Goal: Task Accomplishment & Management: Use online tool/utility

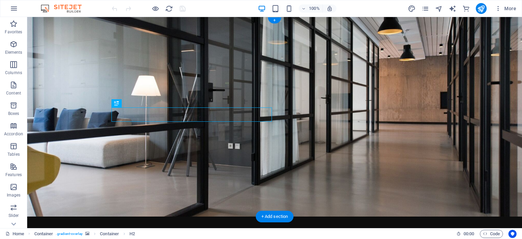
click at [422, 103] on figure at bounding box center [274, 116] width 495 height 199
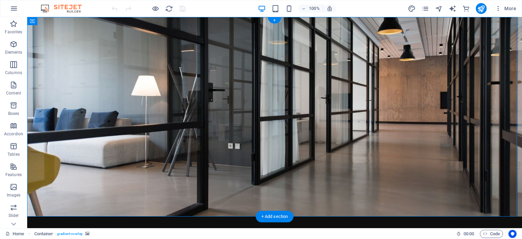
click at [315, 98] on figure at bounding box center [274, 116] width 495 height 199
select select "header"
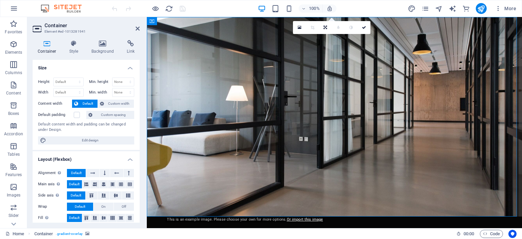
click at [414, 128] on figure at bounding box center [334, 116] width 375 height 199
click at [137, 28] on icon at bounding box center [138, 28] width 4 height 5
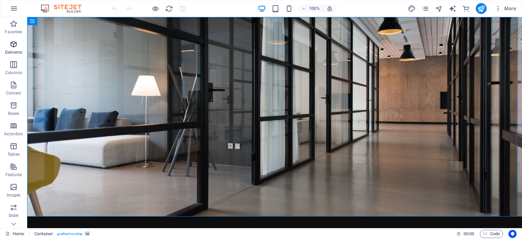
click at [14, 46] on icon "button" at bounding box center [14, 44] width 8 height 8
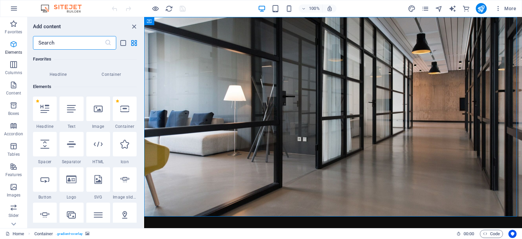
scroll to position [72, 0]
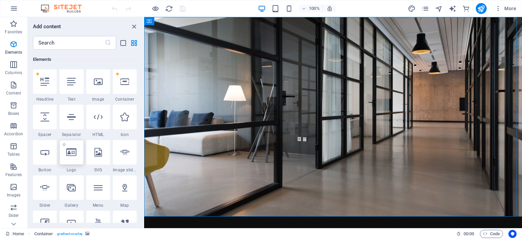
click at [69, 155] on icon at bounding box center [71, 152] width 10 height 9
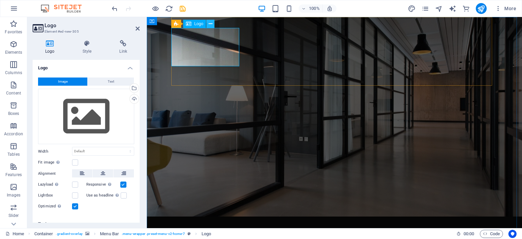
click at [211, 25] on icon at bounding box center [211, 23] width 4 height 7
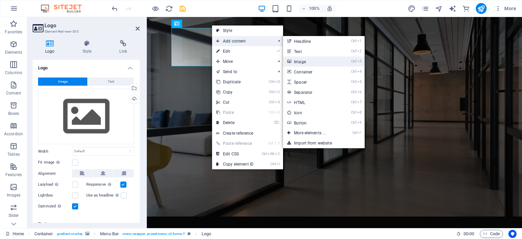
click at [306, 58] on link "Ctrl 3 Image" at bounding box center [311, 61] width 56 height 10
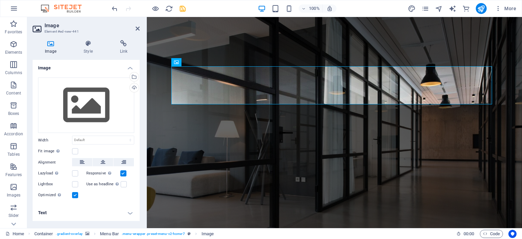
click at [371, 167] on figure at bounding box center [334, 155] width 375 height 276
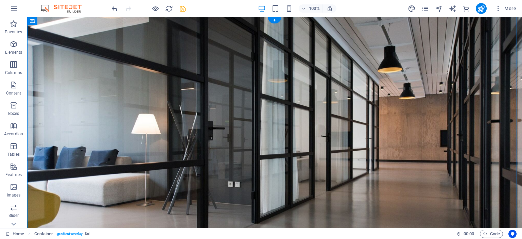
click at [93, 58] on figure at bounding box center [274, 155] width 495 height 276
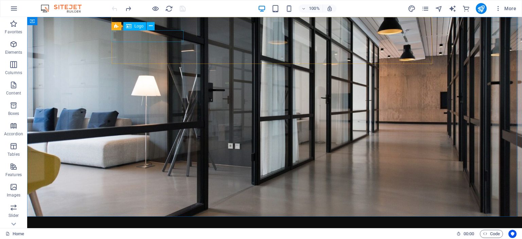
click at [128, 27] on icon at bounding box center [128, 26] width 5 height 8
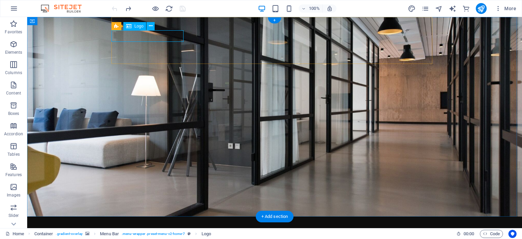
click at [152, 227] on div "K20 IT Solutions" at bounding box center [274, 233] width 321 height 12
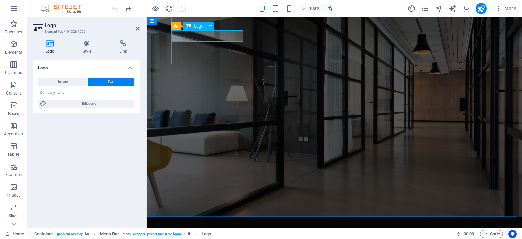
click at [224, 227] on div "K20 IT Solutions" at bounding box center [334, 233] width 321 height 12
click at [68, 81] on button "Image" at bounding box center [62, 81] width 49 height 8
select select "DISABLED_OPTION_VALUE"
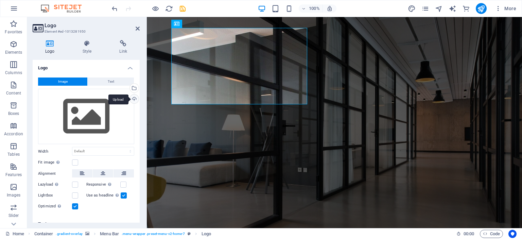
click at [132, 98] on div "Upload" at bounding box center [133, 99] width 10 height 10
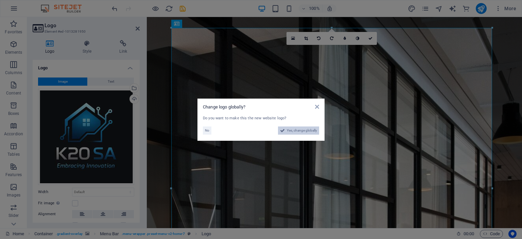
click at [298, 131] on span "Yes, change globally" at bounding box center [302, 130] width 30 height 8
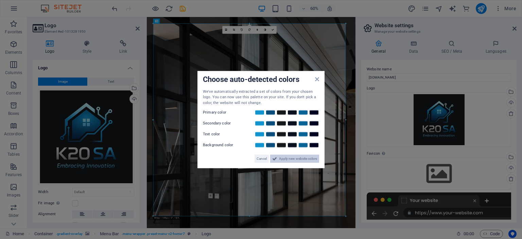
click at [282, 159] on span "Apply new website colors" at bounding box center [298, 159] width 38 height 8
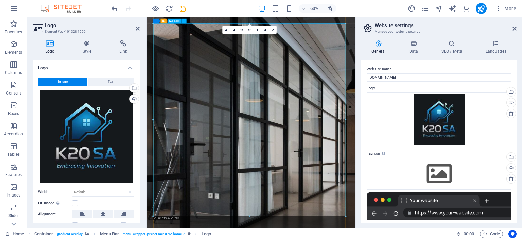
drag, startPoint x: 492, startPoint y: 232, endPoint x: 417, endPoint y: 284, distance: 91.8
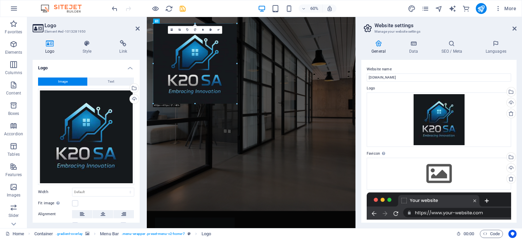
drag, startPoint x: 345, startPoint y: 217, endPoint x: 158, endPoint y: 53, distance: 249.2
type input "391"
select select "px"
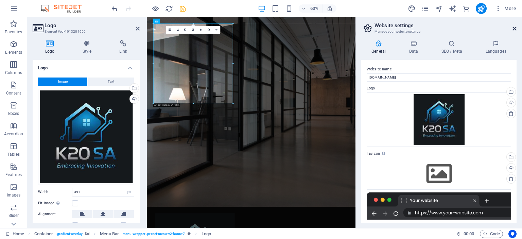
click at [516, 28] on icon at bounding box center [514, 28] width 4 height 5
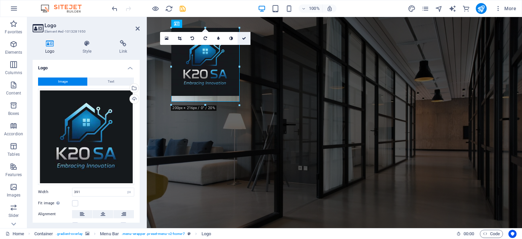
drag, startPoint x: 305, startPoint y: 160, endPoint x: 243, endPoint y: 38, distance: 136.3
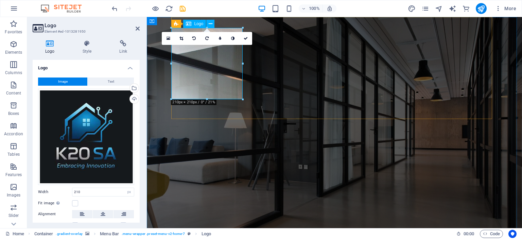
drag, startPoint x: 353, startPoint y: 116, endPoint x: 209, endPoint y: 83, distance: 147.4
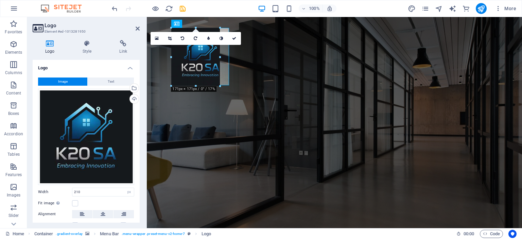
drag, startPoint x: 207, startPoint y: 99, endPoint x: 196, endPoint y: 76, distance: 25.5
type input "145"
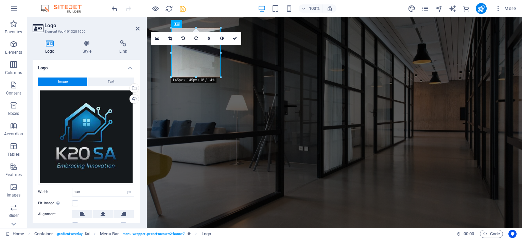
click at [385, 128] on figure at bounding box center [334, 126] width 375 height 218
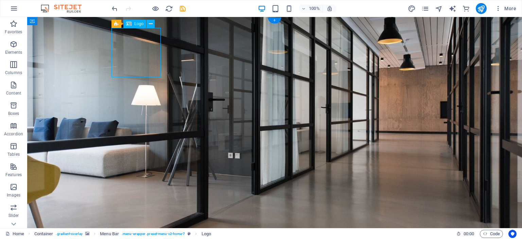
click at [386, 116] on figure at bounding box center [274, 126] width 495 height 218
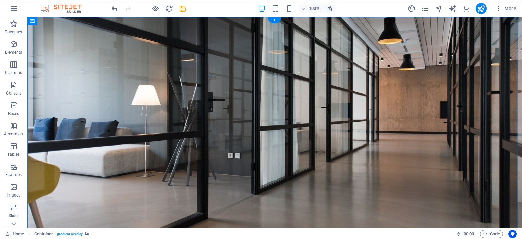
click at [386, 111] on figure at bounding box center [274, 126] width 495 height 218
click at [488, 61] on figure at bounding box center [274, 126] width 495 height 218
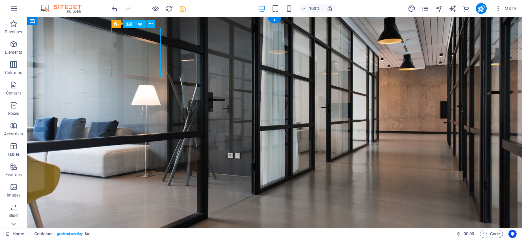
select select "px"
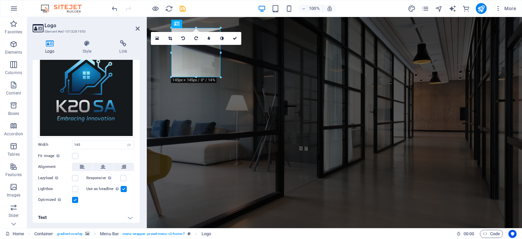
scroll to position [49, 0]
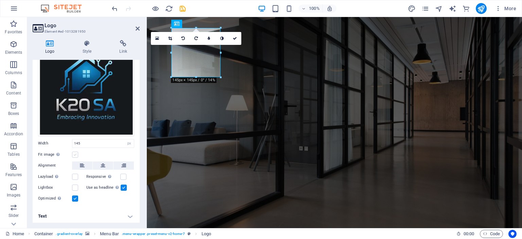
click at [75, 155] on label at bounding box center [75, 155] width 6 height 6
click at [0, 0] on input "Fit image Automatically fit image to a fixed width and height" at bounding box center [0, 0] width 0 height 0
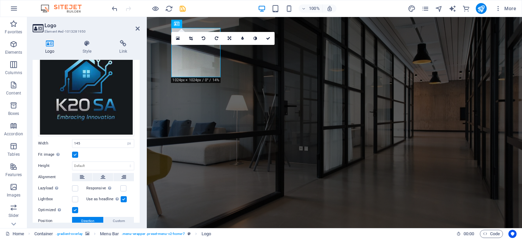
click at [424, 141] on figure at bounding box center [334, 126] width 375 height 218
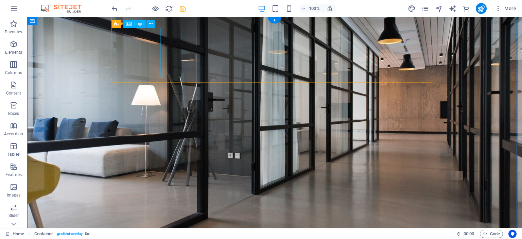
click at [137, 24] on span "Logo" at bounding box center [138, 24] width 9 height 4
click at [149, 24] on icon at bounding box center [151, 23] width 4 height 7
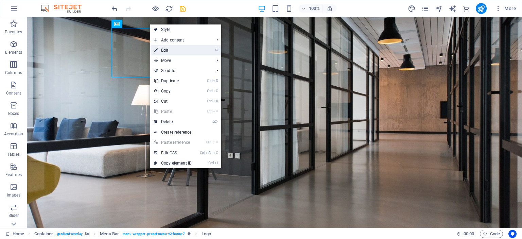
click at [166, 47] on link "⏎ Edit" at bounding box center [173, 50] width 46 height 10
select select "px"
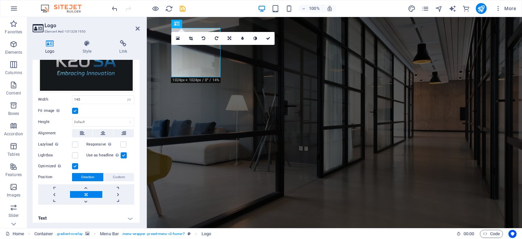
scroll to position [94, 0]
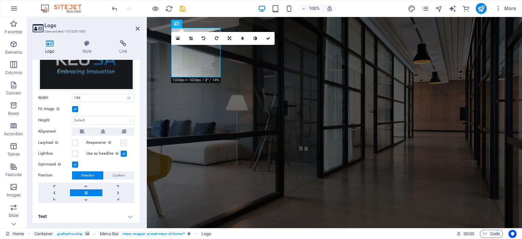
click at [124, 141] on label at bounding box center [123, 143] width 6 height 6
click at [0, 0] on input "Responsive Automatically load retina image and smartphone optimized sizes." at bounding box center [0, 0] width 0 height 0
click at [74, 150] on label at bounding box center [75, 153] width 6 height 6
click at [0, 0] on input "Lightbox" at bounding box center [0, 0] width 0 height 0
click at [74, 150] on label at bounding box center [75, 153] width 6 height 6
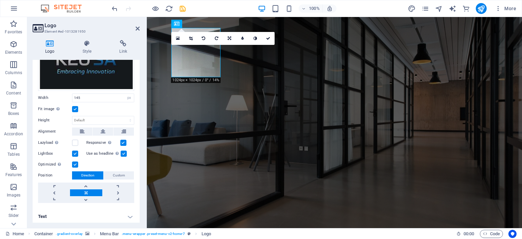
click at [0, 0] on input "Lightbox" at bounding box center [0, 0] width 0 height 0
click at [386, 133] on figure at bounding box center [334, 126] width 375 height 218
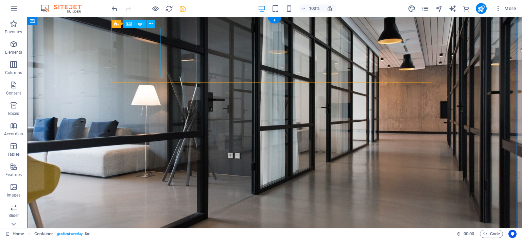
click at [152, 24] on icon at bounding box center [151, 23] width 4 height 7
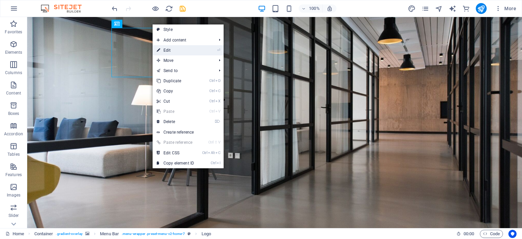
click at [170, 50] on link "⏎ Edit" at bounding box center [176, 50] width 46 height 10
select select "px"
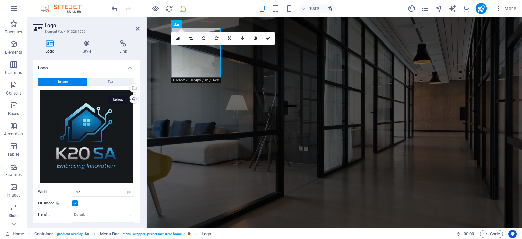
click at [133, 99] on div "Upload" at bounding box center [133, 99] width 10 height 10
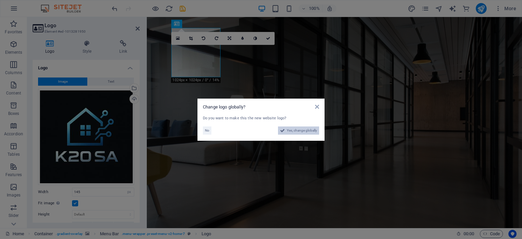
click at [299, 130] on span "Yes, change globally" at bounding box center [302, 130] width 30 height 8
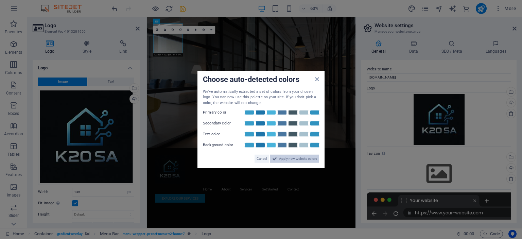
click at [290, 159] on span "Apply new website colors" at bounding box center [298, 159] width 38 height 8
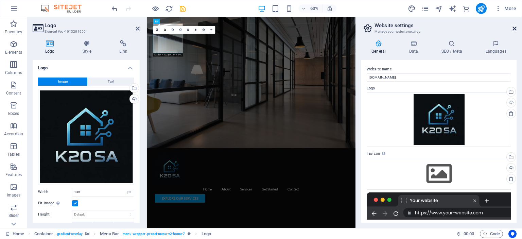
click at [516, 29] on icon at bounding box center [514, 28] width 4 height 5
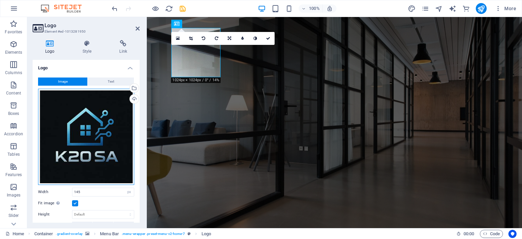
click at [113, 104] on div "Drag files here, click to choose files or select files from Files or our free s…" at bounding box center [86, 137] width 96 height 96
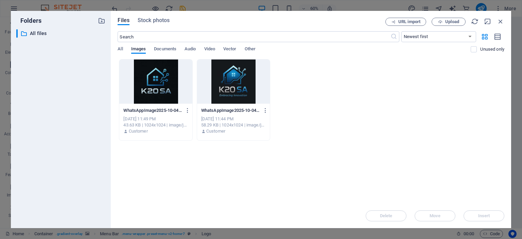
click at [238, 88] on div at bounding box center [233, 81] width 73 height 44
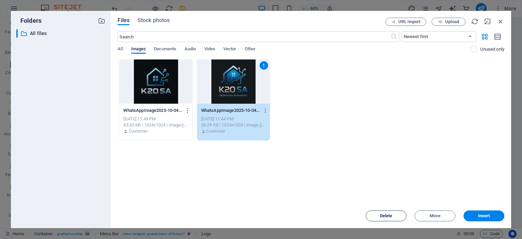
click at [382, 214] on span "Delete" at bounding box center [386, 216] width 13 height 4
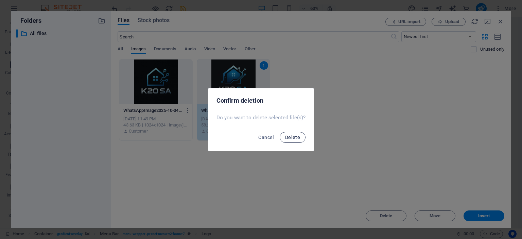
click at [294, 136] on span "Delete" at bounding box center [292, 137] width 15 height 5
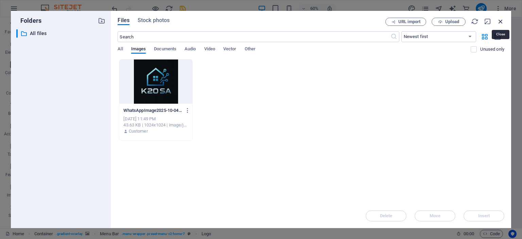
click at [500, 21] on icon "button" at bounding box center [500, 21] width 7 height 7
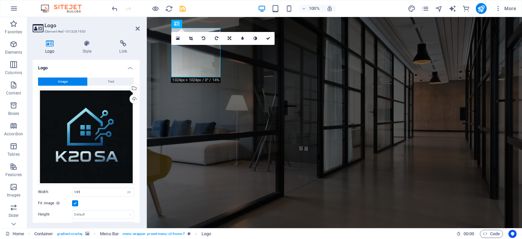
click at [429, 133] on figure at bounding box center [334, 126] width 375 height 218
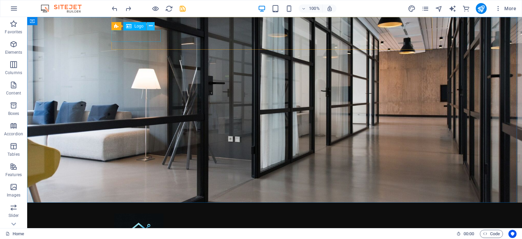
click at [149, 24] on icon at bounding box center [151, 25] width 4 height 7
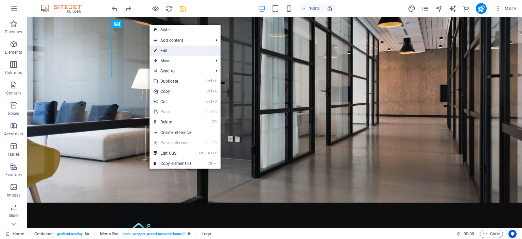
click at [162, 50] on link "⏎ Edit" at bounding box center [172, 51] width 46 height 10
select select "px"
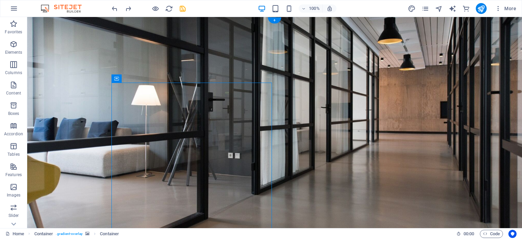
click at [418, 125] on figure at bounding box center [274, 126] width 495 height 218
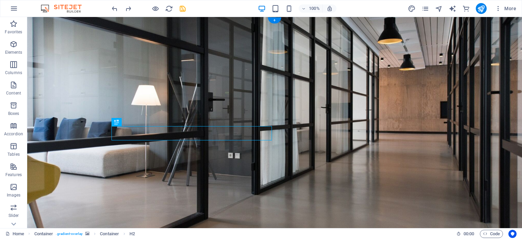
click at [408, 112] on figure at bounding box center [274, 126] width 495 height 218
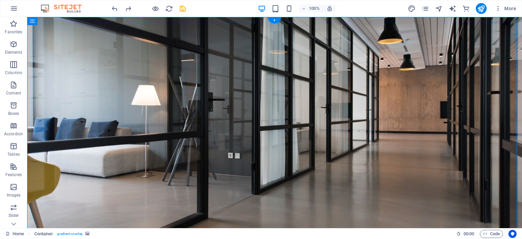
click at [408, 112] on figure at bounding box center [274, 126] width 495 height 218
drag, startPoint x: 408, startPoint y: 112, endPoint x: 289, endPoint y: 112, distance: 119.6
click at [289, 112] on figure at bounding box center [274, 126] width 495 height 218
select select "header"
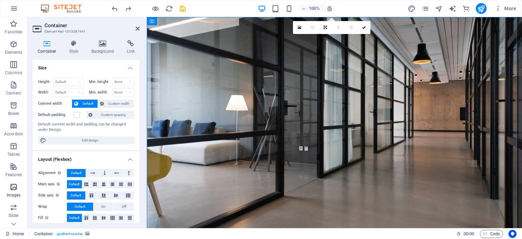
click at [12, 187] on icon "button" at bounding box center [14, 187] width 8 height 8
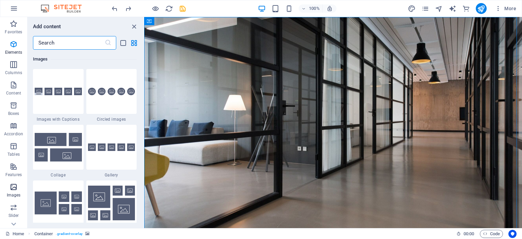
scroll to position [3445, 0]
click at [495, 118] on figure at bounding box center [333, 126] width 378 height 218
click at [424, 135] on figure at bounding box center [333, 126] width 378 height 218
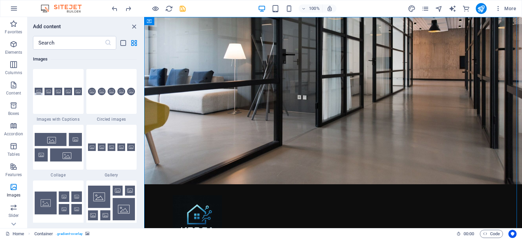
scroll to position [0, 0]
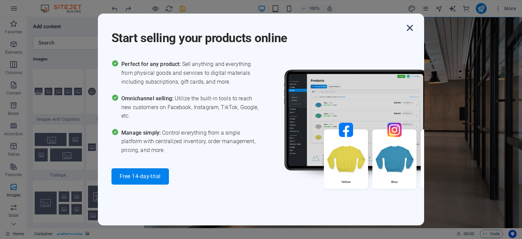
click at [408, 27] on icon "button" at bounding box center [410, 28] width 12 height 12
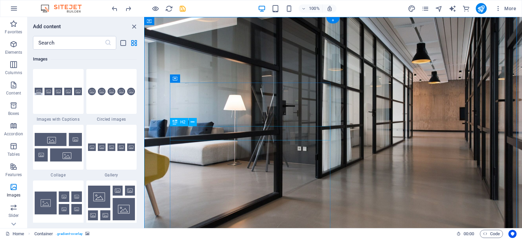
click at [192, 123] on icon at bounding box center [193, 122] width 4 height 7
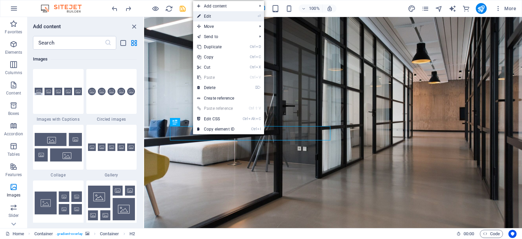
click at [220, 16] on link "⏎ Edit" at bounding box center [216, 16] width 46 height 10
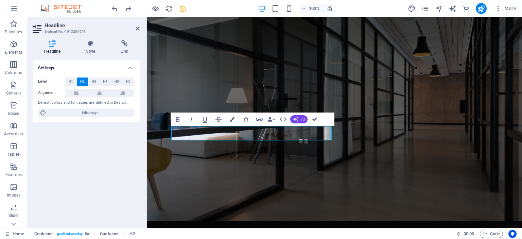
click at [297, 119] on icon "button" at bounding box center [295, 119] width 5 height 5
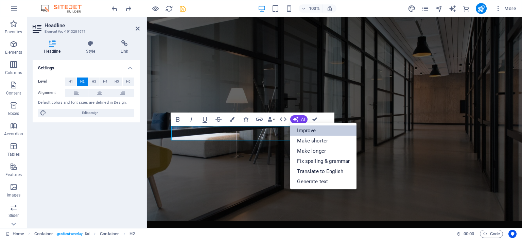
click at [303, 127] on link "Improve" at bounding box center [323, 130] width 66 height 10
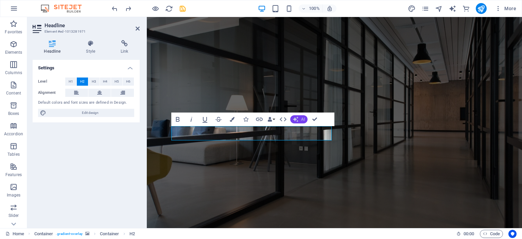
click at [294, 119] on icon "button" at bounding box center [295, 119] width 7 height 7
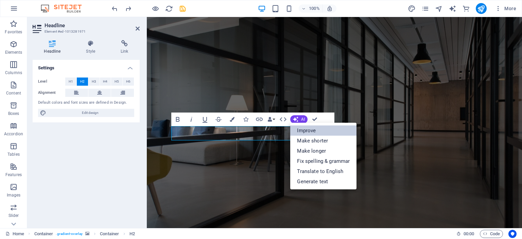
click at [300, 127] on link "Improve" at bounding box center [323, 130] width 66 height 10
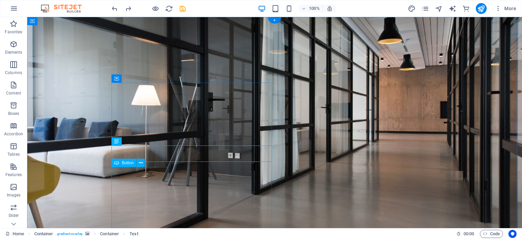
click at [141, 162] on icon at bounding box center [141, 162] width 4 height 7
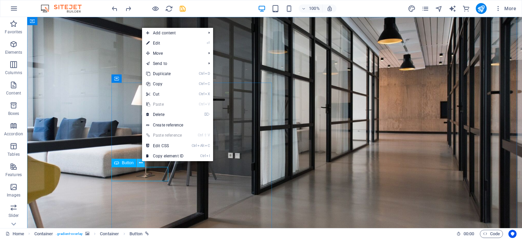
click at [141, 162] on icon at bounding box center [141, 162] width 4 height 7
click at [127, 163] on span "Button" at bounding box center [128, 163] width 12 height 4
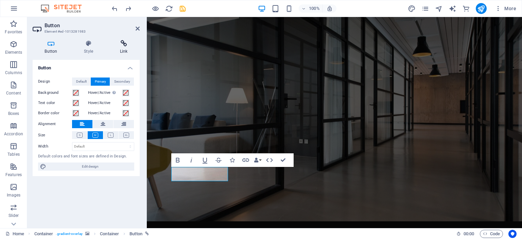
click at [127, 49] on h4 "Link" at bounding box center [124, 47] width 32 height 14
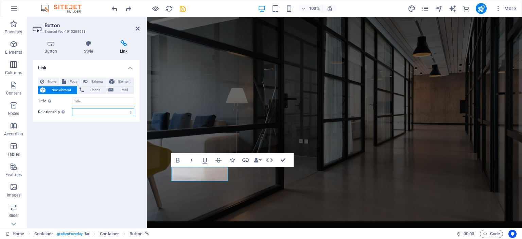
click at [95, 113] on select "alternate author bookmark external help license next nofollow noreferrer noopen…" at bounding box center [103, 112] width 62 height 8
click at [46, 158] on div "Link None Page External Element Next element Phone Email Page Home Subpage Lega…" at bounding box center [86, 141] width 107 height 163
click at [74, 81] on span "Page" at bounding box center [73, 81] width 11 height 8
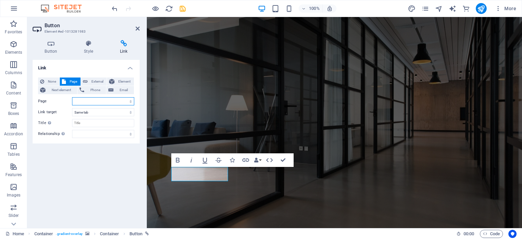
click at [101, 100] on select "Home Subpage Legal Notice Privacy" at bounding box center [103, 101] width 62 height 8
select select "0"
click at [52, 172] on div "Link None Page External Element Next element Phone Email Page Home Subpage Lega…" at bounding box center [86, 141] width 107 height 163
click at [97, 113] on select "New tab Same tab Overlay" at bounding box center [103, 112] width 62 height 8
click at [79, 165] on div "Link None Page External Element Next element Phone Email Page Home Subpage Lega…" at bounding box center [86, 141] width 107 height 163
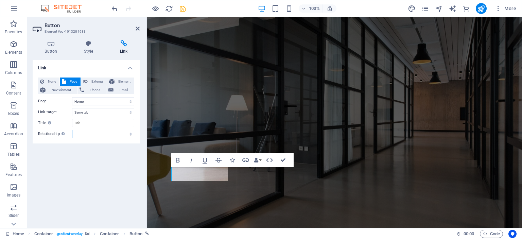
click at [91, 131] on select "alternate author bookmark external help license next nofollow noreferrer noopen…" at bounding box center [103, 134] width 62 height 8
click at [91, 169] on div "Link None Page External Element Next element Phone Email Page Home Subpage Lega…" at bounding box center [86, 141] width 107 height 163
click at [409, 143] on figure at bounding box center [334, 126] width 375 height 218
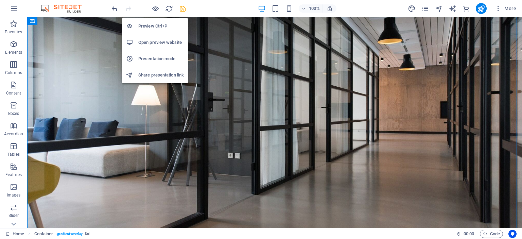
click at [152, 25] on h6 "Preview Ctrl+P" at bounding box center [161, 26] width 46 height 8
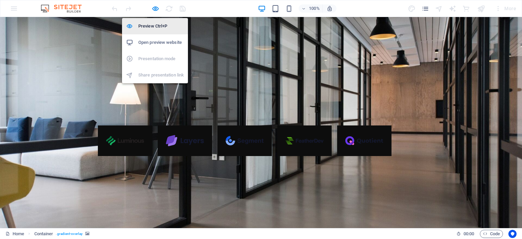
click at [150, 25] on h6 "Preview Ctrl+P" at bounding box center [161, 26] width 46 height 8
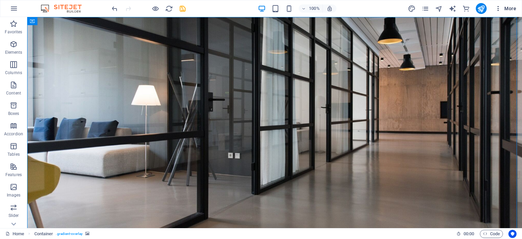
click at [499, 8] on icon "button" at bounding box center [498, 8] width 7 height 7
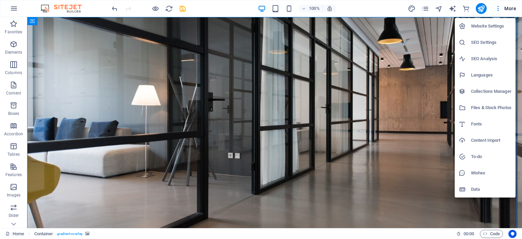
click at [384, 156] on div at bounding box center [261, 119] width 522 height 239
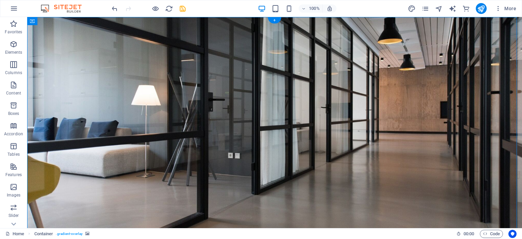
click at [384, 156] on figure at bounding box center [274, 126] width 495 height 218
click at [276, 19] on div "+" at bounding box center [274, 20] width 13 height 6
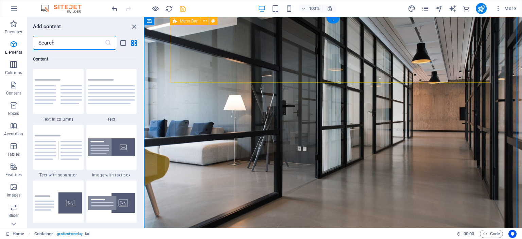
scroll to position [1189, 0]
click at [354, 148] on figure at bounding box center [333, 126] width 378 height 218
click at [412, 154] on figure at bounding box center [333, 126] width 378 height 218
click at [14, 90] on span "Content" at bounding box center [13, 89] width 27 height 16
click at [10, 68] on icon "button" at bounding box center [14, 64] width 8 height 8
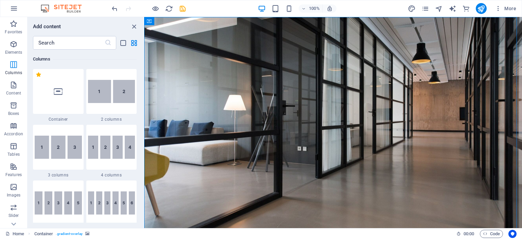
scroll to position [336, 0]
click at [13, 41] on icon "button" at bounding box center [14, 44] width 8 height 8
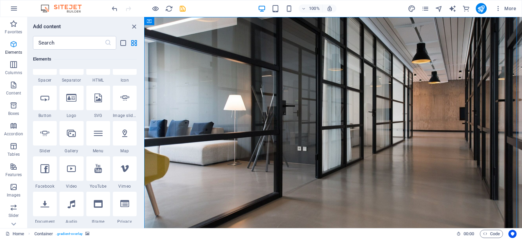
scroll to position [72, 0]
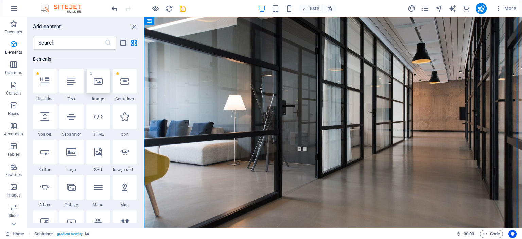
click at [101, 79] on icon at bounding box center [98, 81] width 9 height 9
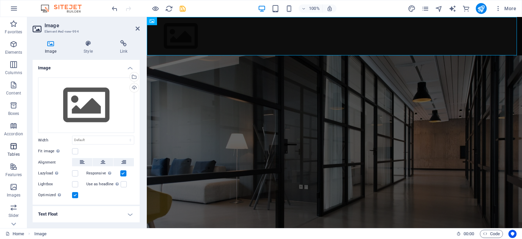
click at [17, 147] on icon "button" at bounding box center [14, 146] width 8 height 8
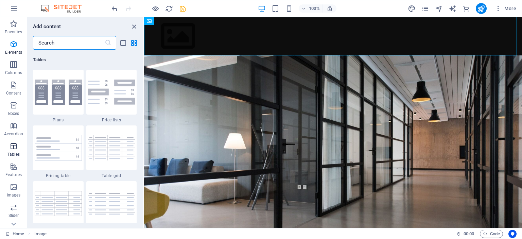
scroll to position [2353, 0]
click at [425, 7] on icon "pages" at bounding box center [425, 9] width 8 height 8
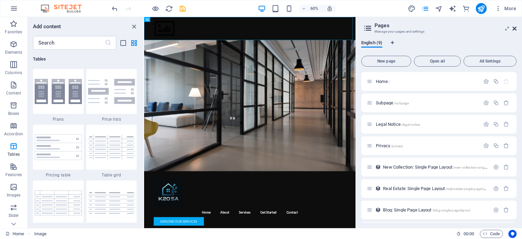
click at [514, 28] on icon at bounding box center [514, 28] width 4 height 5
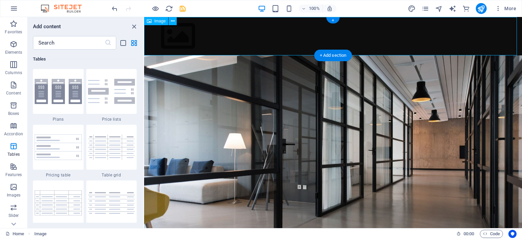
click at [412, 152] on figure at bounding box center [333, 164] width 378 height 218
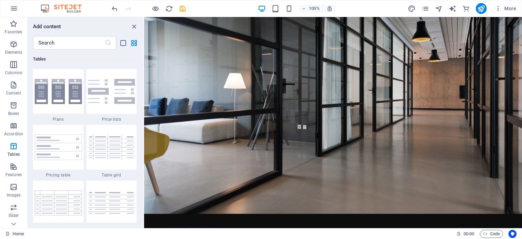
scroll to position [58, 0]
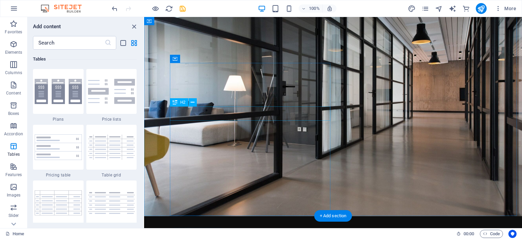
click at [191, 102] on icon at bounding box center [193, 102] width 4 height 7
click at [194, 102] on button at bounding box center [193, 102] width 8 height 8
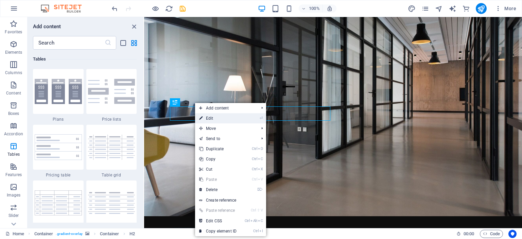
click at [230, 120] on link "⏎ Edit" at bounding box center [218, 118] width 46 height 10
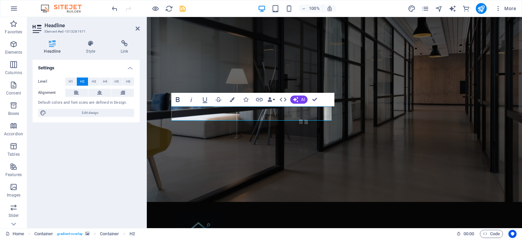
click at [178, 98] on icon "button" at bounding box center [178, 99] width 4 height 5
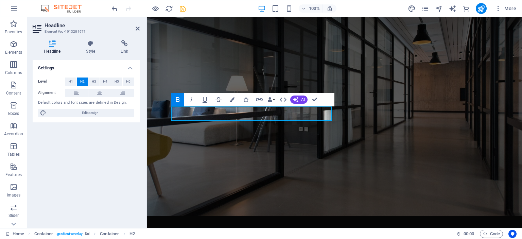
click at [178, 98] on icon "button" at bounding box center [178, 99] width 4 height 5
click at [175, 99] on icon "button" at bounding box center [178, 99] width 8 height 8
click at [285, 99] on icon "button" at bounding box center [283, 99] width 8 height 8
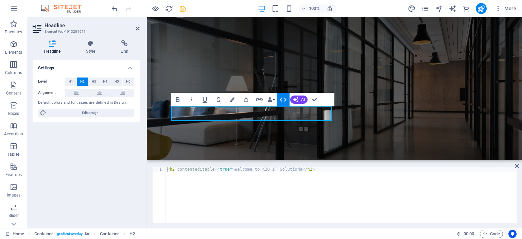
click at [285, 100] on icon "button" at bounding box center [283, 100] width 7 height 4
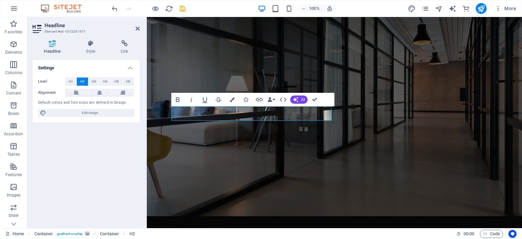
click at [352, 130] on figure at bounding box center [334, 107] width 375 height 218
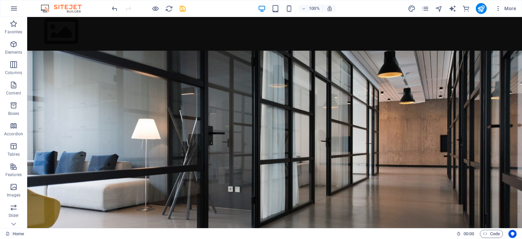
scroll to position [0, 0]
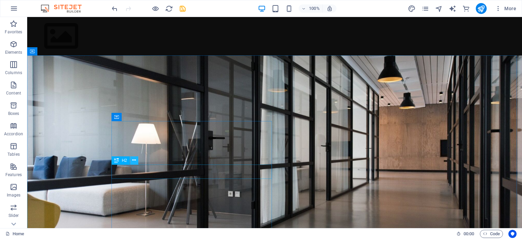
click at [133, 160] on icon at bounding box center [134, 160] width 4 height 7
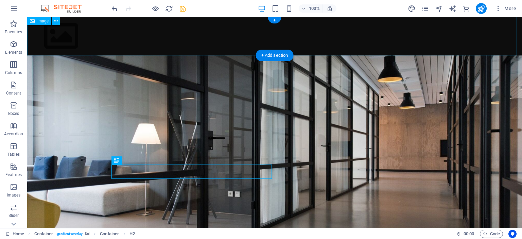
click at [356, 43] on figure at bounding box center [274, 36] width 495 height 38
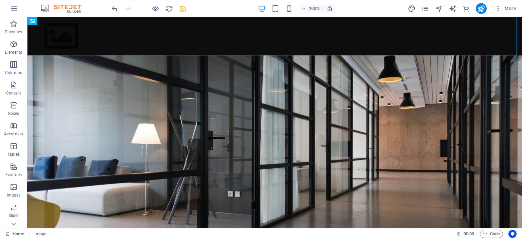
scroll to position [29, 0]
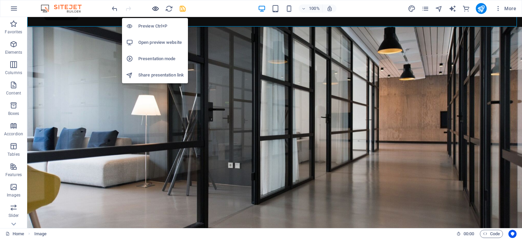
click at [155, 7] on icon "button" at bounding box center [156, 9] width 8 height 8
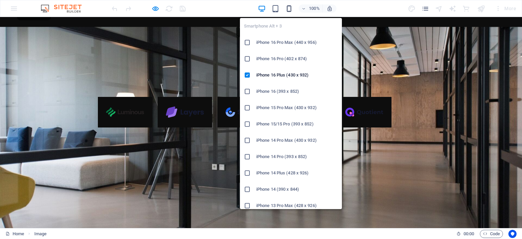
click at [289, 11] on icon "button" at bounding box center [289, 9] width 8 height 8
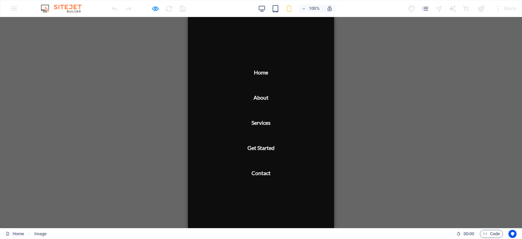
scroll to position [0, 0]
drag, startPoint x: 331, startPoint y: 31, endPoint x: 521, endPoint y: 26, distance: 190.6
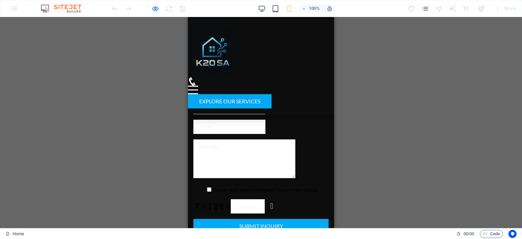
scroll to position [2156, 0]
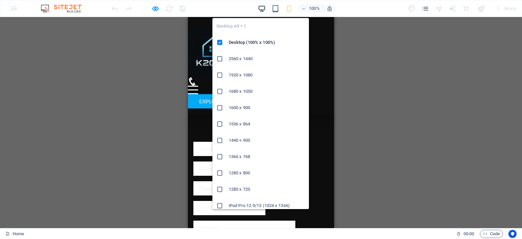
click at [265, 8] on icon "button" at bounding box center [262, 9] width 8 height 8
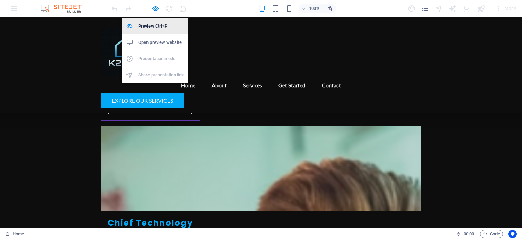
click at [152, 26] on h6 "Preview Ctrl+P" at bounding box center [161, 26] width 46 height 8
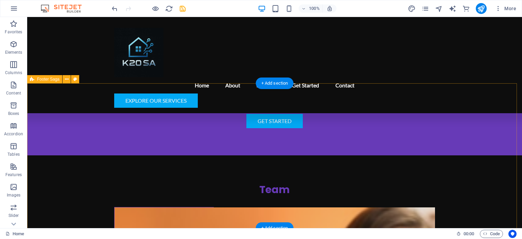
click at [334, 77] on nav "Home About Services Get Started Contact" at bounding box center [274, 85] width 321 height 16
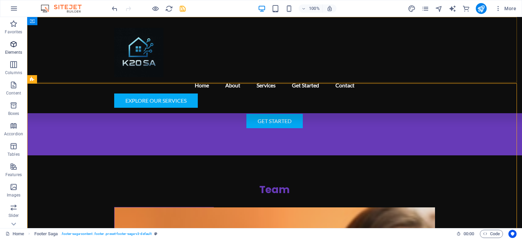
click at [17, 47] on icon "button" at bounding box center [14, 44] width 8 height 8
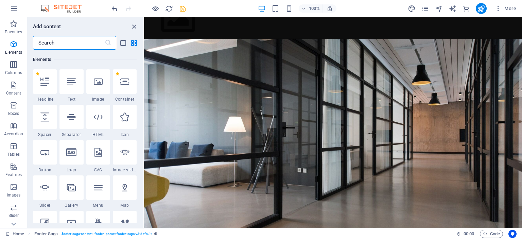
scroll to position [0, 0]
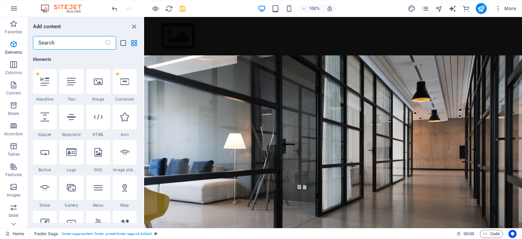
drag, startPoint x: 520, startPoint y: 212, endPoint x: 662, endPoint y: 34, distance: 227.6
click at [16, 10] on icon "button" at bounding box center [14, 8] width 8 height 8
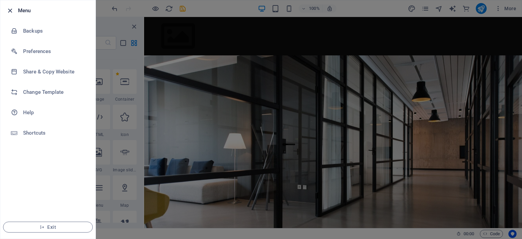
click at [10, 13] on icon "button" at bounding box center [10, 11] width 8 height 8
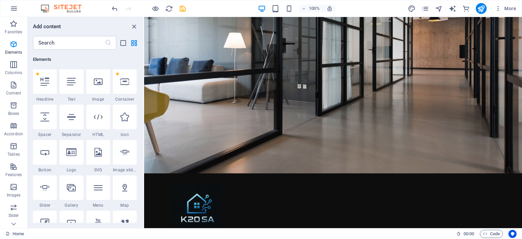
scroll to position [42, 0]
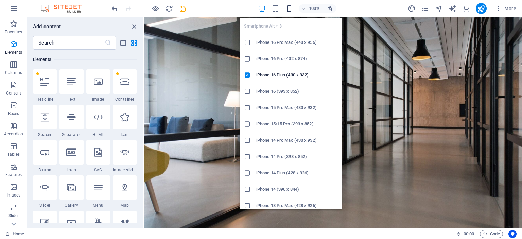
click at [288, 10] on icon "button" at bounding box center [289, 9] width 8 height 8
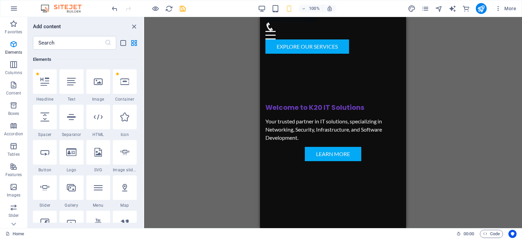
scroll to position [0, 0]
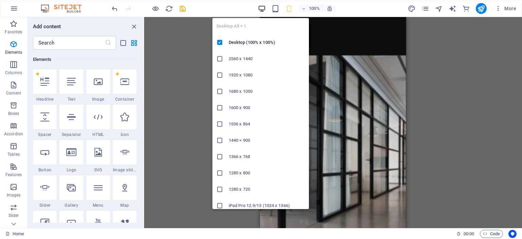
click at [263, 8] on icon "button" at bounding box center [262, 9] width 8 height 8
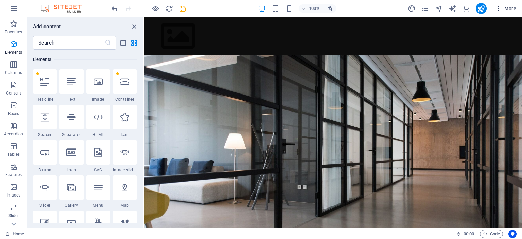
click at [498, 7] on icon "button" at bounding box center [498, 8] width 7 height 7
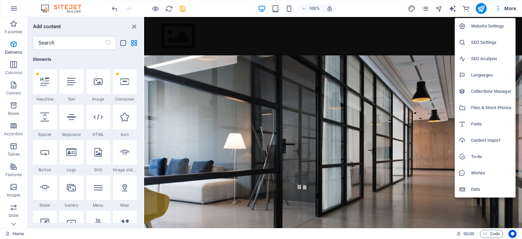
click at [13, 11] on div at bounding box center [261, 119] width 522 height 239
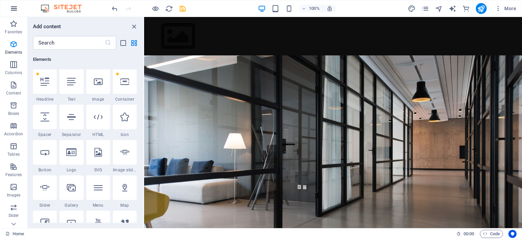
click at [14, 6] on icon "button" at bounding box center [14, 8] width 8 height 8
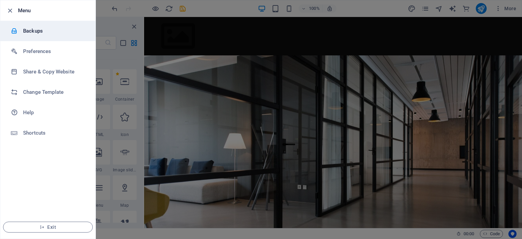
click at [22, 27] on li "Backups" at bounding box center [47, 31] width 95 height 20
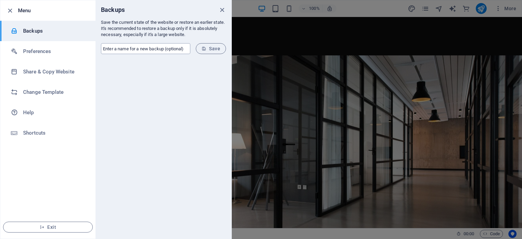
click at [154, 47] on input "text" at bounding box center [145, 48] width 89 height 11
type input "K20IT"
click at [213, 49] on span "Save" at bounding box center [210, 48] width 19 height 5
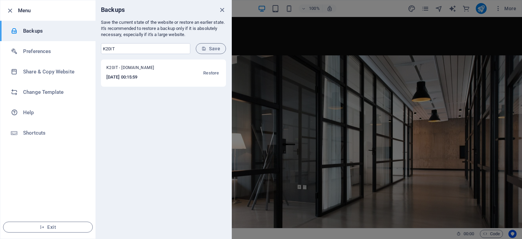
click at [192, 118] on div "K20IT - [DOMAIN_NAME] [DATE] 00:15:59 Restore" at bounding box center [163, 148] width 136 height 179
click at [146, 110] on div "K20IT - [DOMAIN_NAME] [DATE] 00:15:59 Restore" at bounding box center [163, 148] width 136 height 179
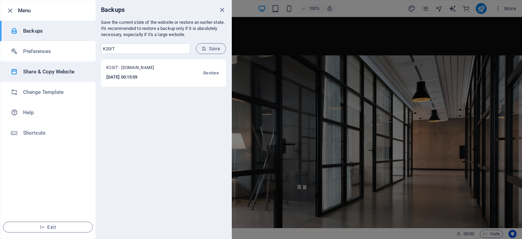
click at [46, 74] on h6 "Share & Copy Website" at bounding box center [54, 72] width 63 height 8
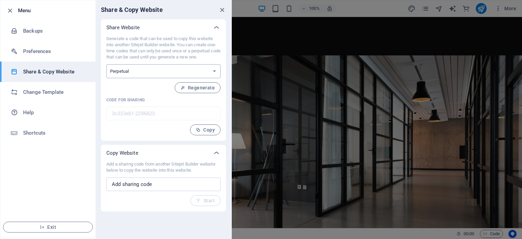
click at [178, 70] on select "One-time Perpetual" at bounding box center [163, 71] width 114 height 14
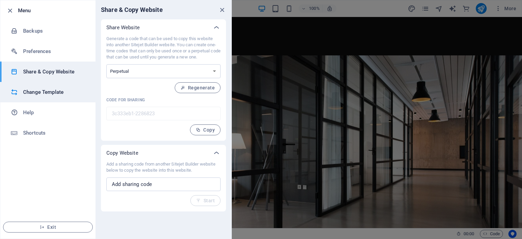
click at [48, 93] on h6 "Change Template" at bounding box center [54, 92] width 63 height 8
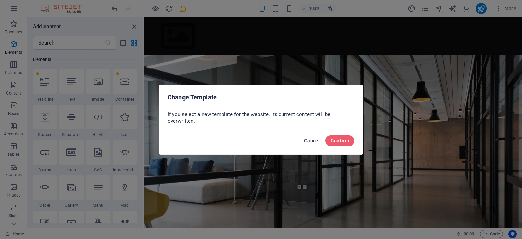
click at [310, 141] on span "Cancel" at bounding box center [312, 140] width 16 height 5
